Goal: Navigation & Orientation: Find specific page/section

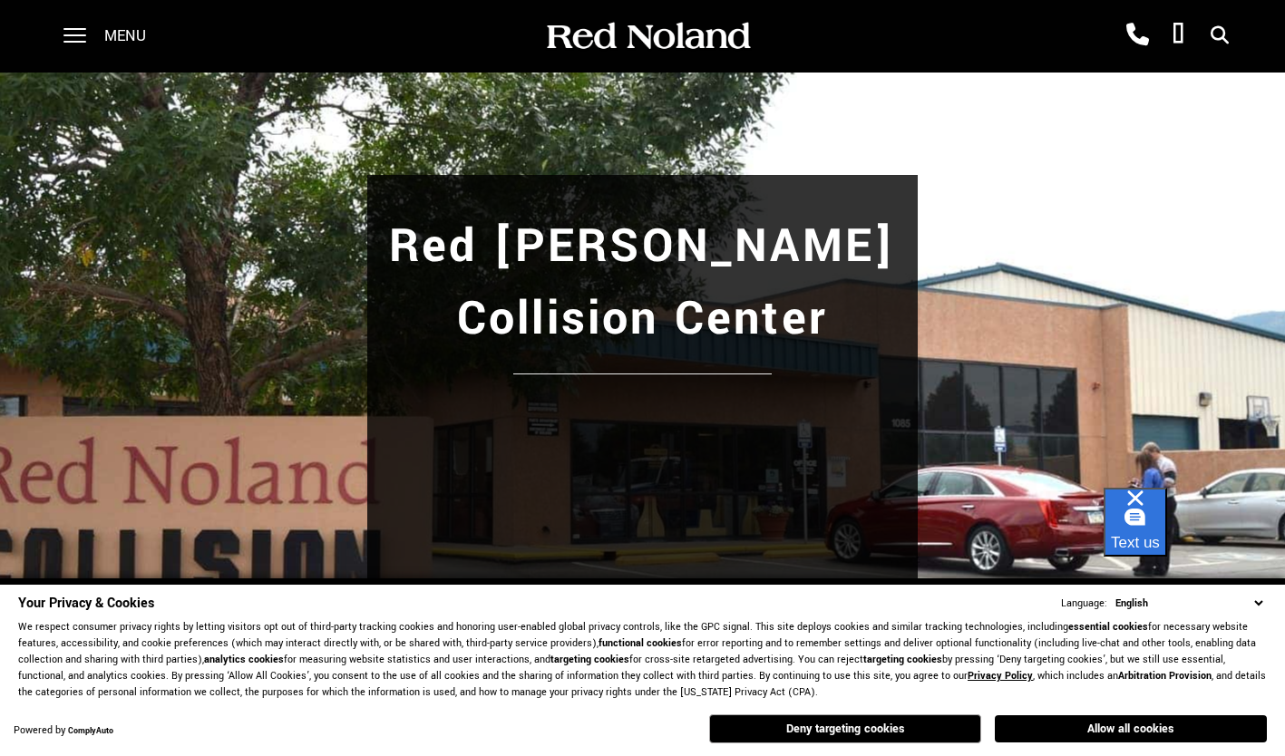
drag, startPoint x: 1260, startPoint y: 606, endPoint x: 1241, endPoint y: 605, distance: 19.1
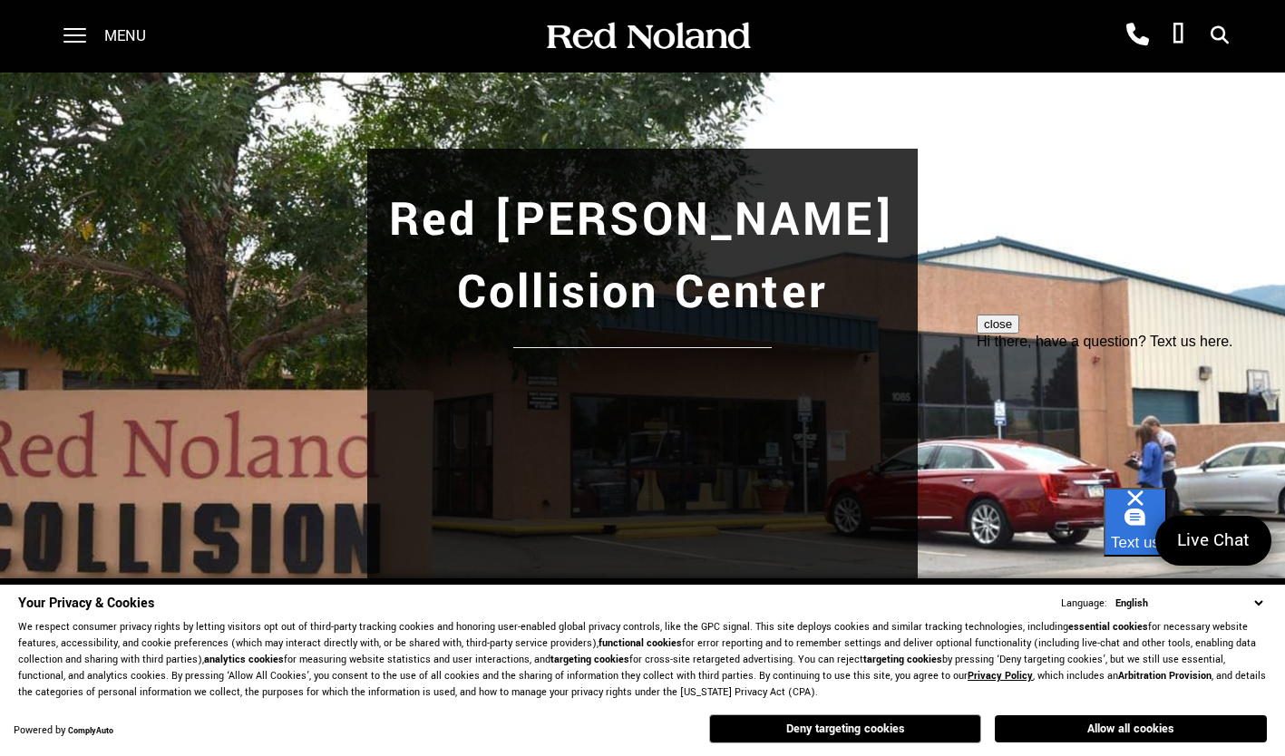
scroll to position [91, 0]
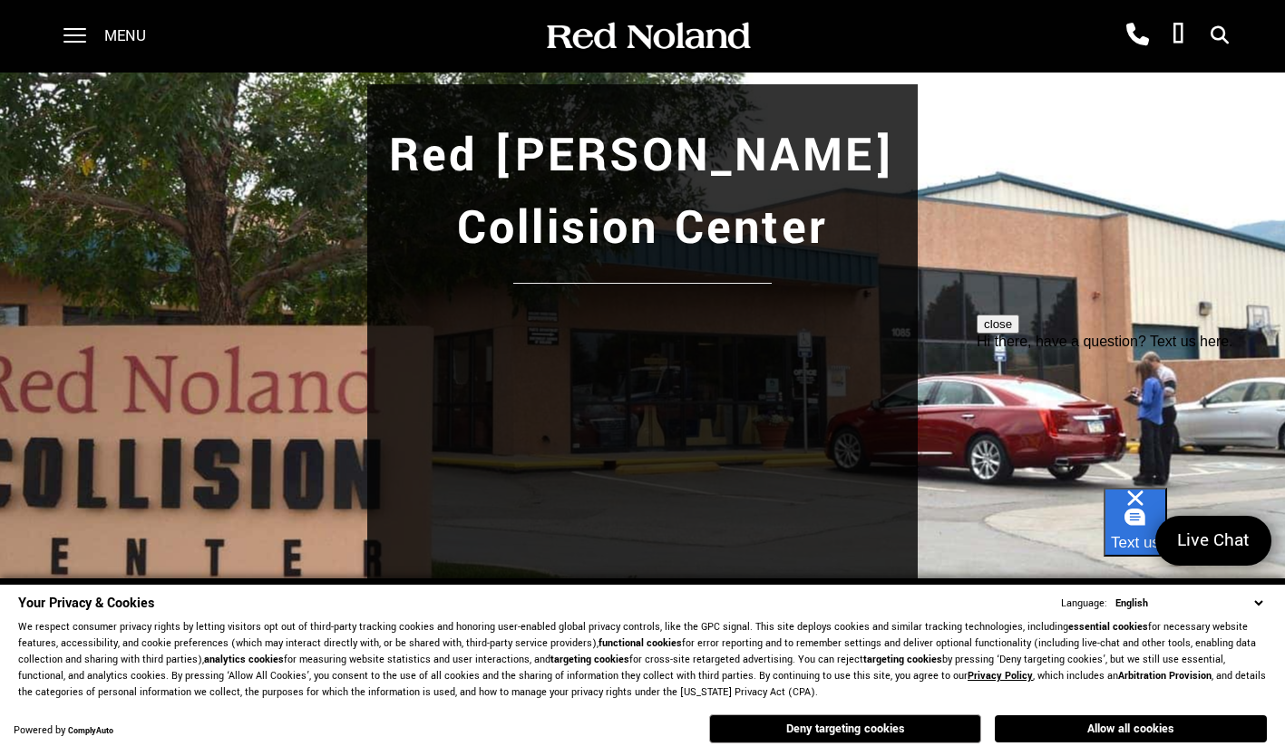
click at [1263, 601] on select "English Spanish / Español English / [GEOGRAPHIC_DATA] Korean / 한국어 Vietnamese /…" at bounding box center [1189, 603] width 156 height 17
click at [1260, 603] on select "English Spanish / Español English / [GEOGRAPHIC_DATA] Korean / 한국어 Vietnamese /…" at bounding box center [1189, 603] width 156 height 17
click at [723, 679] on p "We respect consumer privacy rights by letting visitors opt out of third-party t…" at bounding box center [642, 660] width 1248 height 82
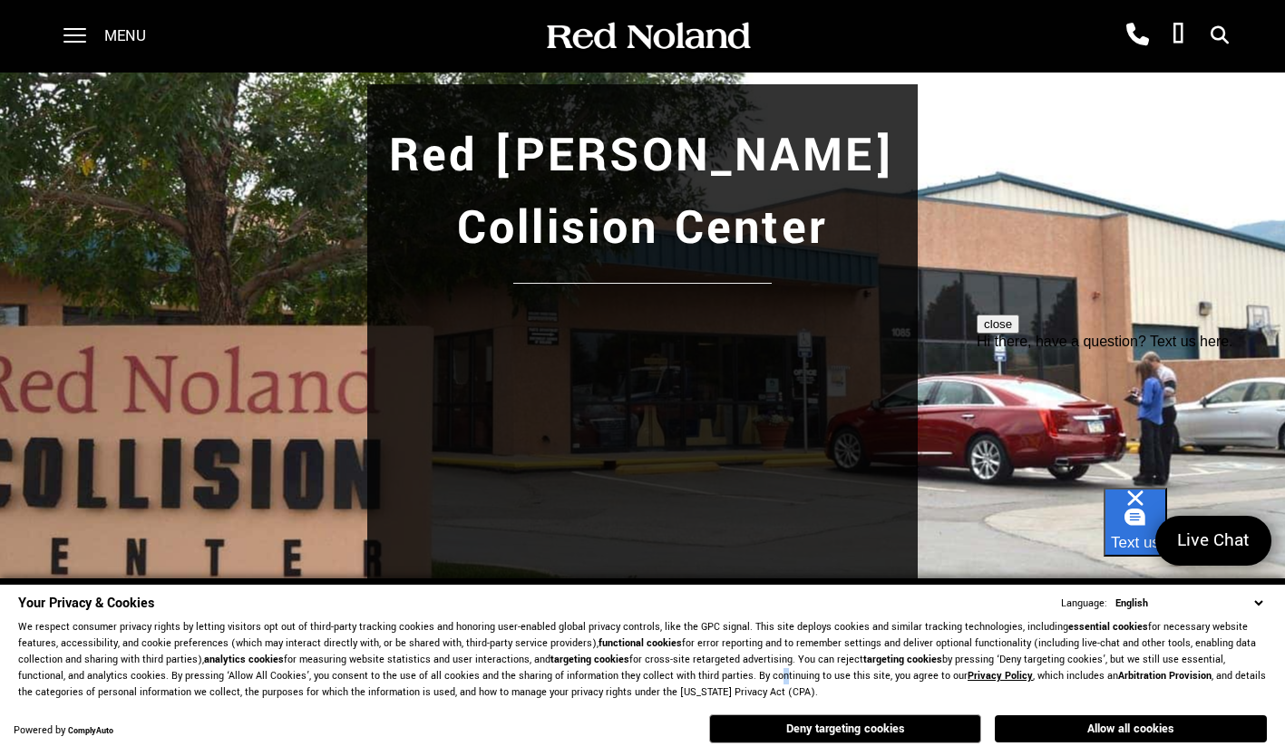
click at [1106, 733] on button "Allow all cookies" at bounding box center [1131, 728] width 272 height 27
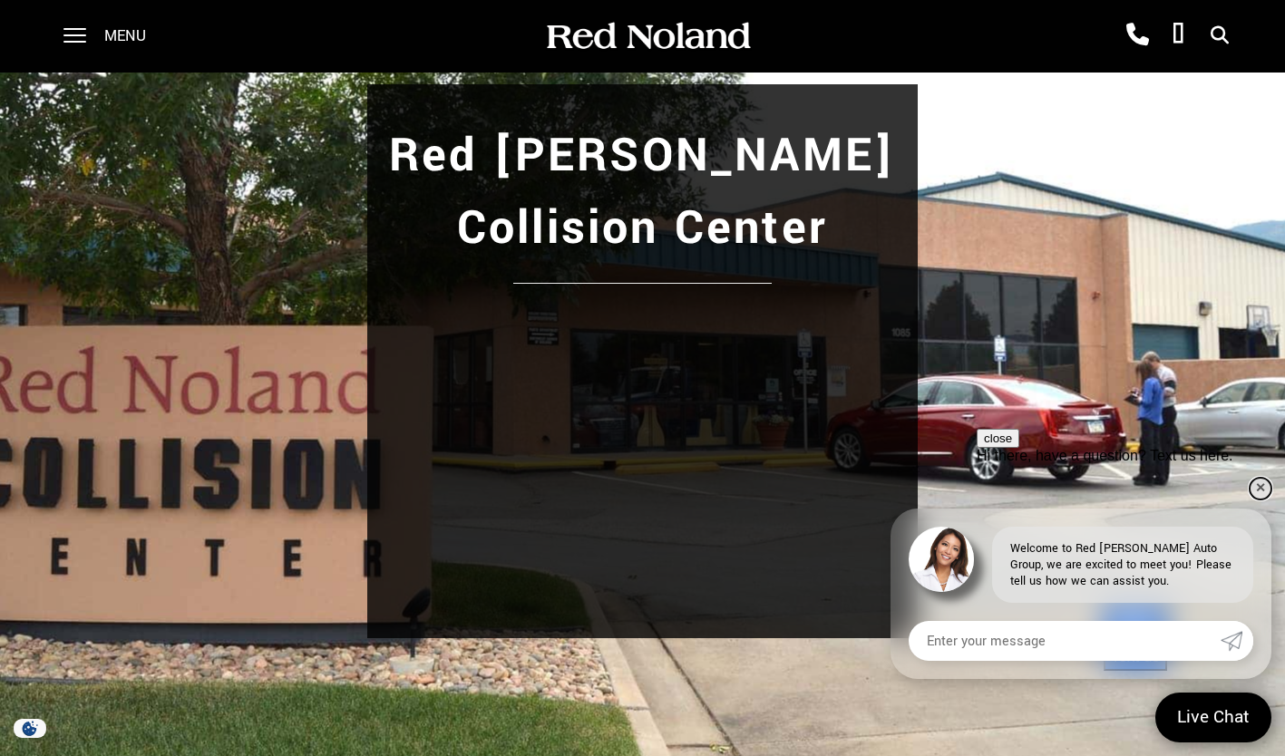
click at [1262, 483] on link "✕" at bounding box center [1260, 489] width 22 height 22
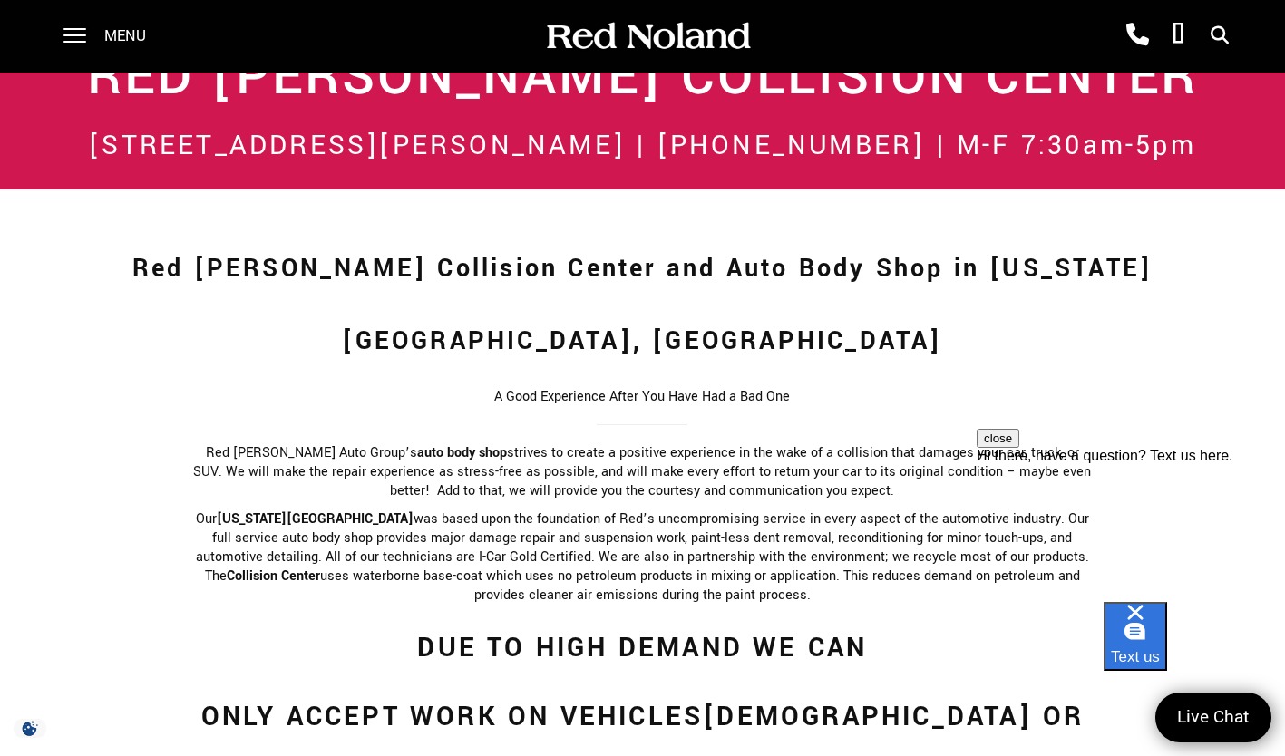
scroll to position [635, 0]
